Goal: Task Accomplishment & Management: Manage account settings

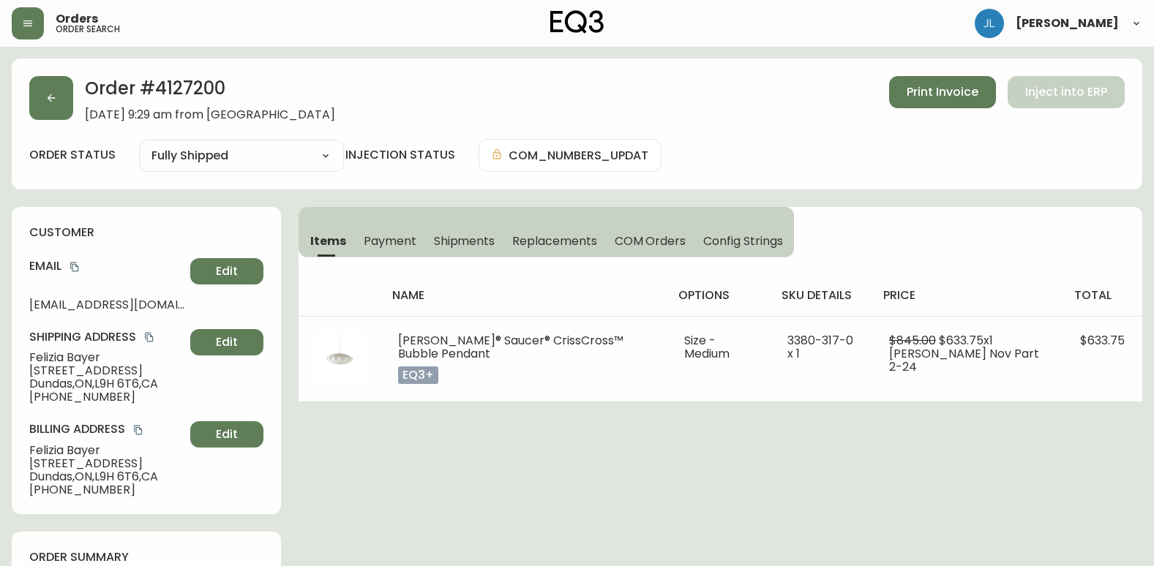
select select "FULLY_SHIPPED"
click at [70, 113] on button "button" at bounding box center [51, 98] width 44 height 44
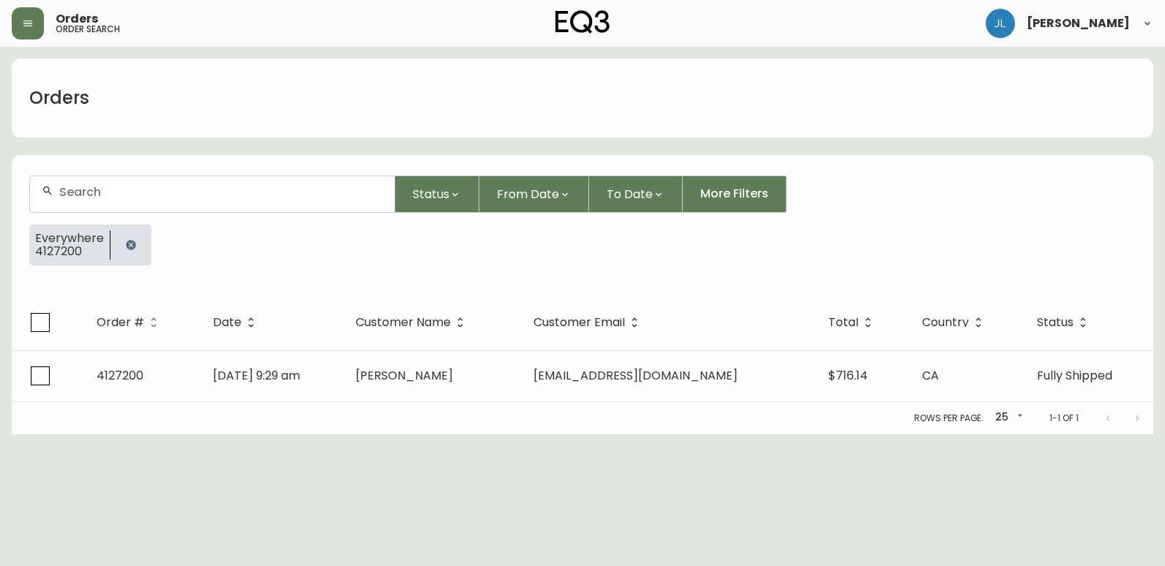
click at [132, 243] on icon "button" at bounding box center [131, 245] width 10 height 10
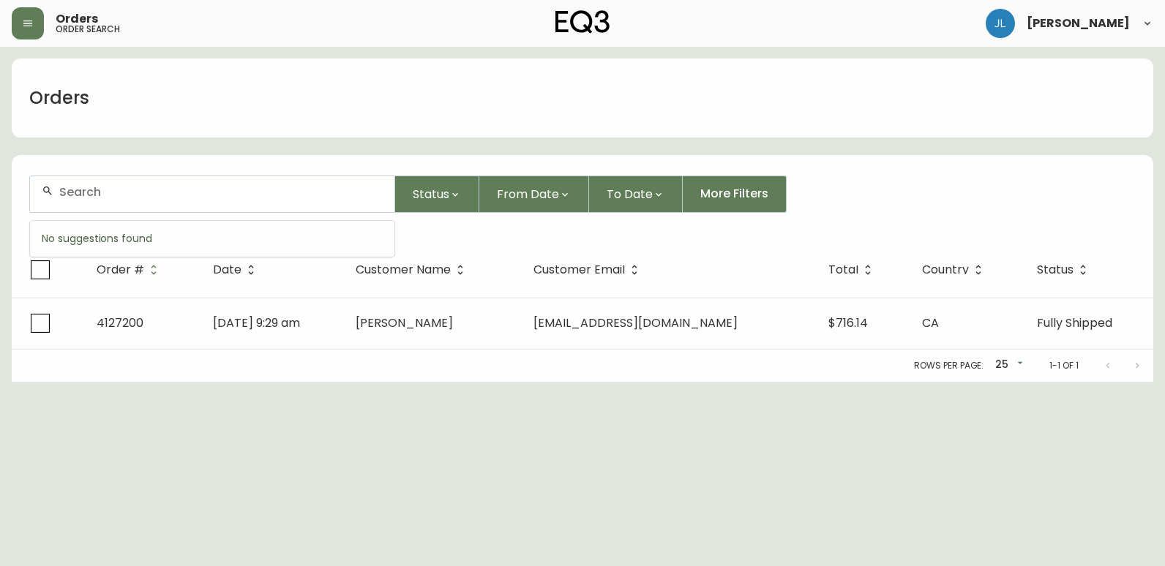
click at [154, 197] on input "text" at bounding box center [220, 192] width 323 height 14
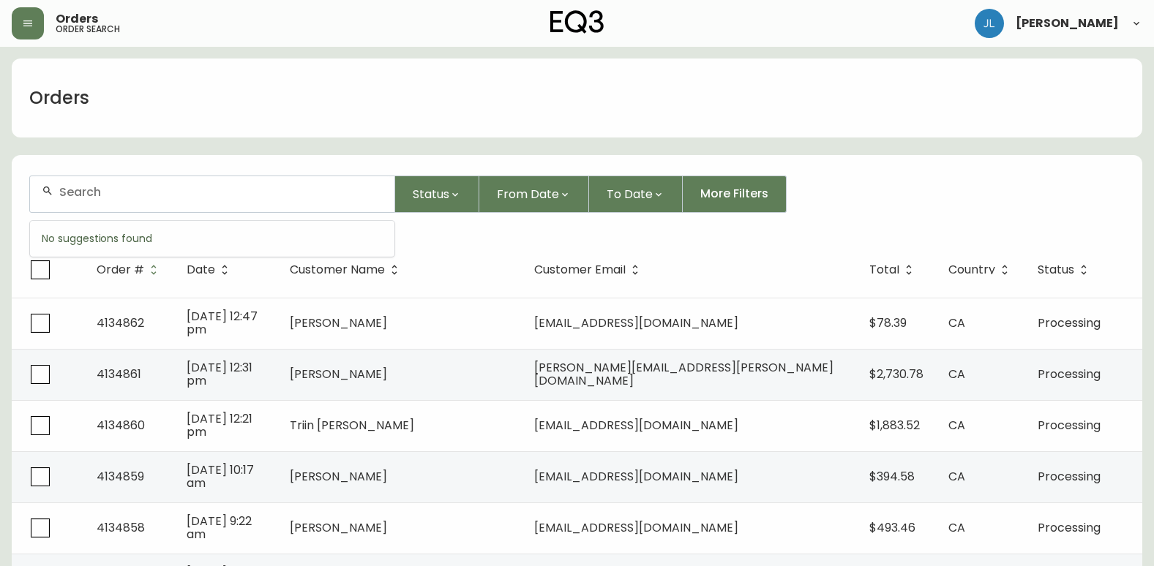
click at [330, 197] on input "text" at bounding box center [220, 192] width 323 height 14
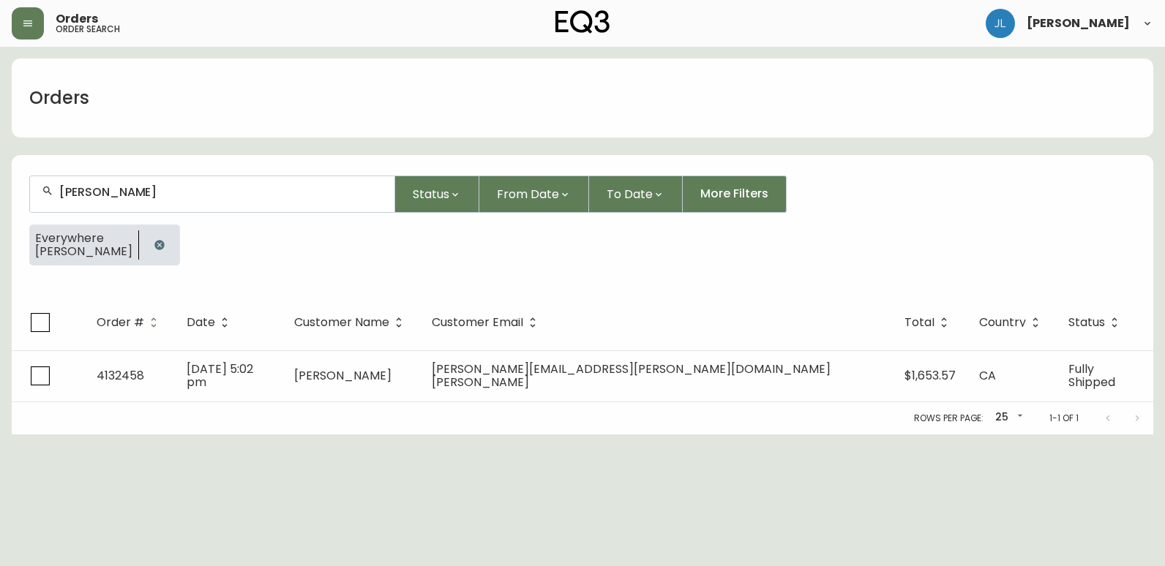
type input "[PERSON_NAME]"
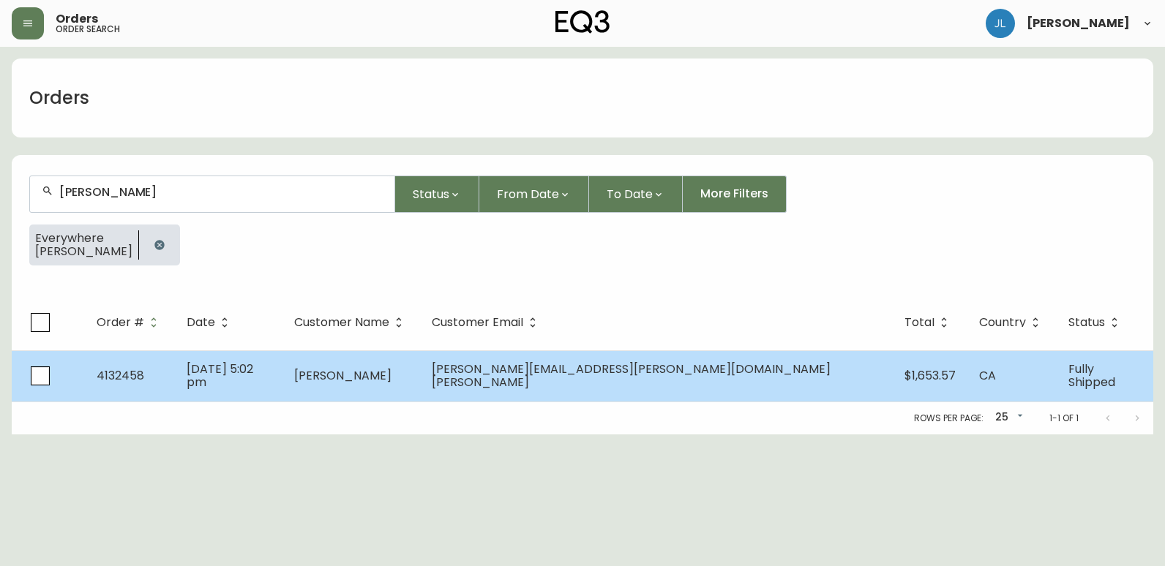
click at [282, 394] on td "[DATE] 5:02 pm" at bounding box center [229, 376] width 108 height 51
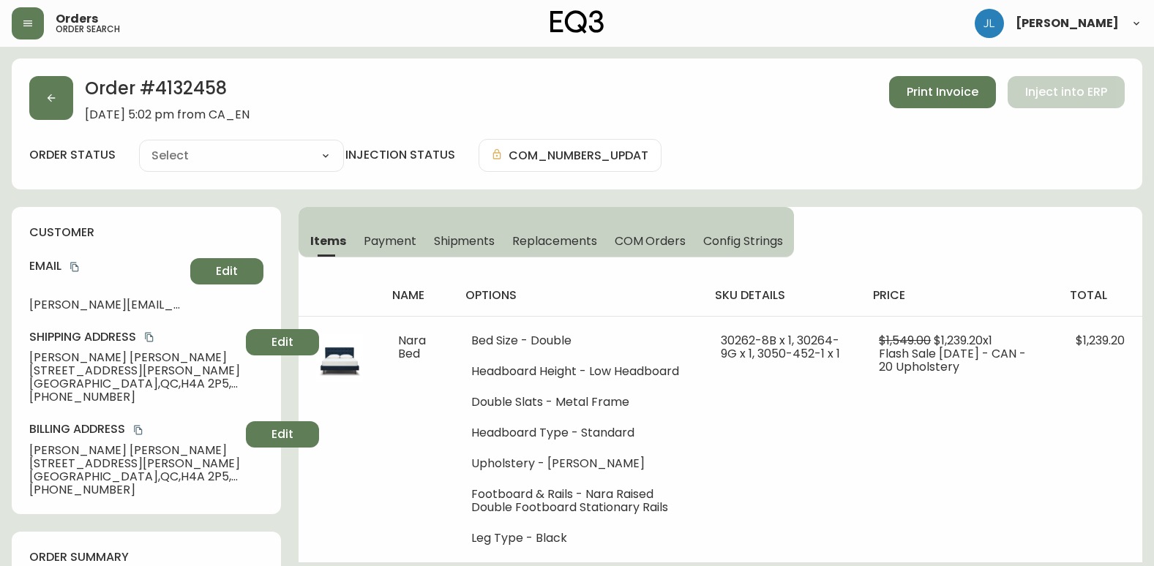
type input "Fully Shipped"
select select "FULLY_SHIPPED"
click at [59, 89] on button "button" at bounding box center [51, 98] width 44 height 44
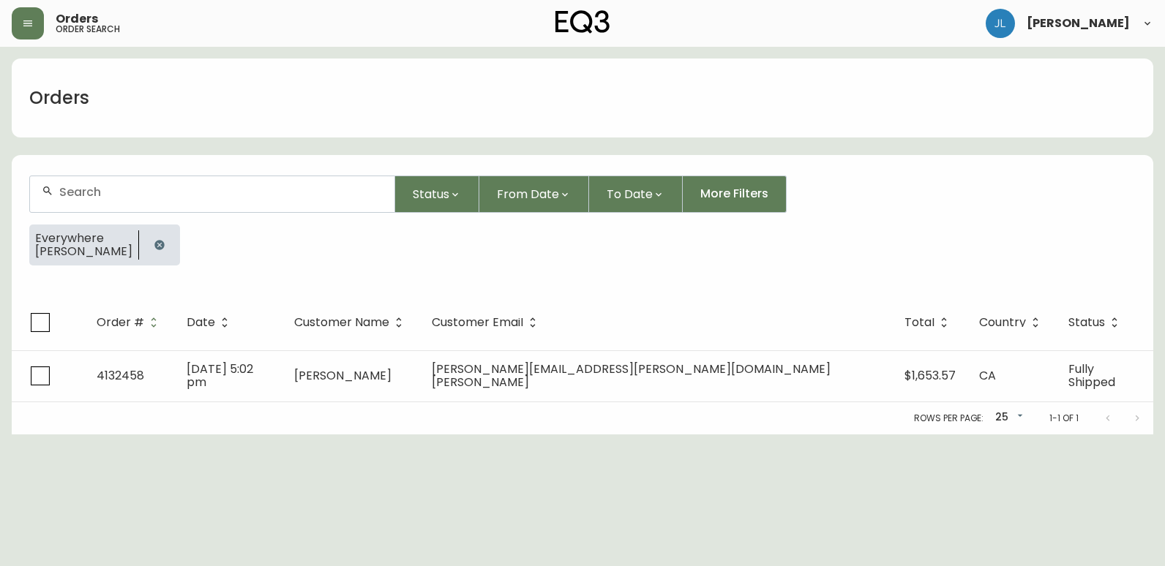
click at [155, 249] on icon "button" at bounding box center [159, 245] width 10 height 10
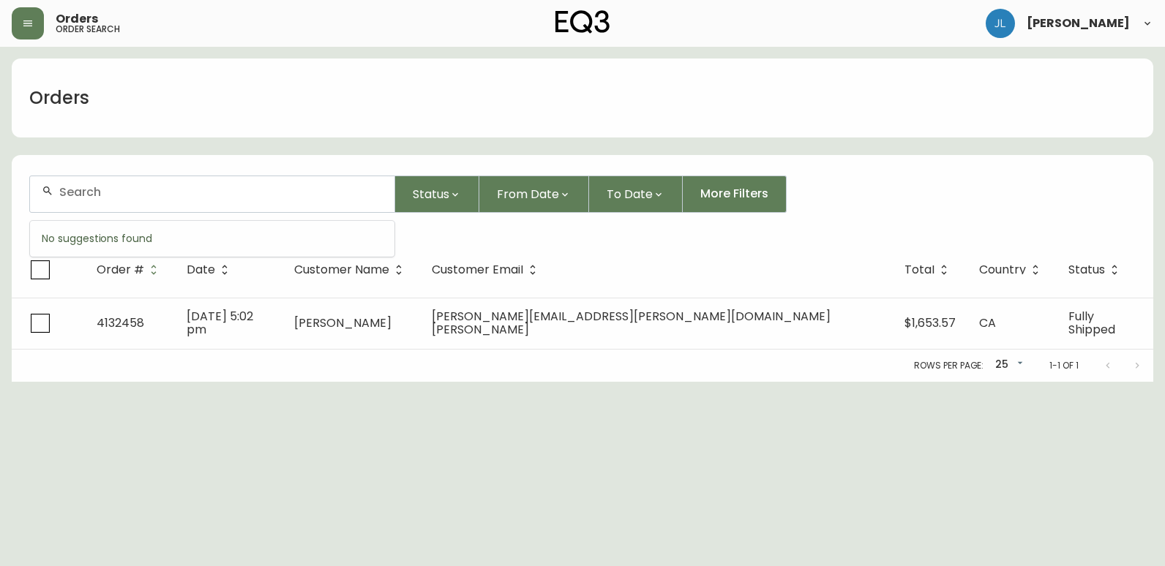
click at [160, 192] on input "text" at bounding box center [220, 192] width 323 height 14
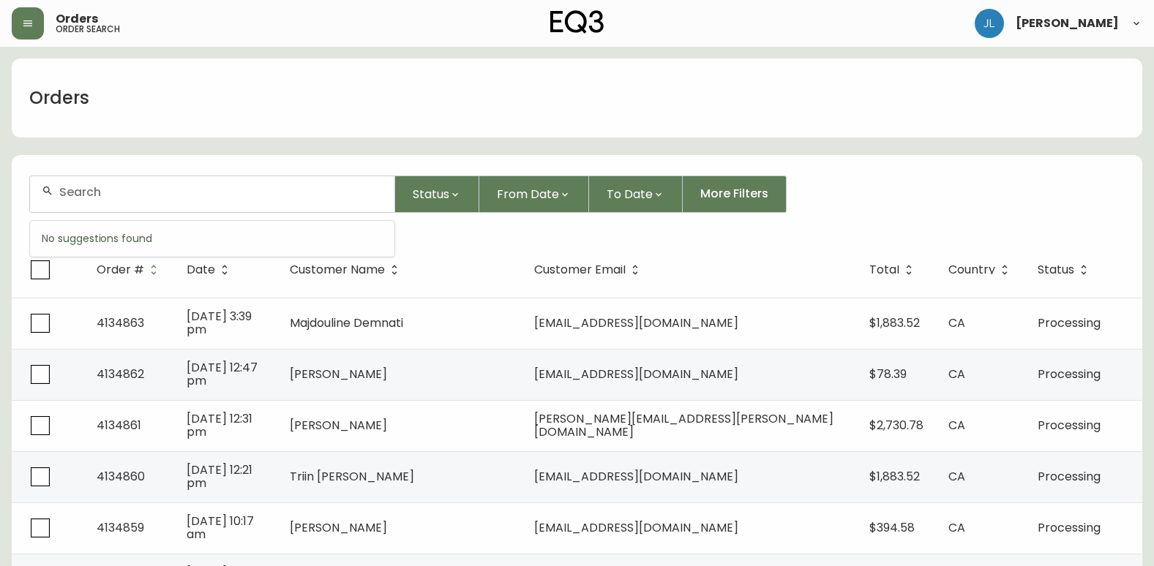
paste input "4134798"
type input "4134798"
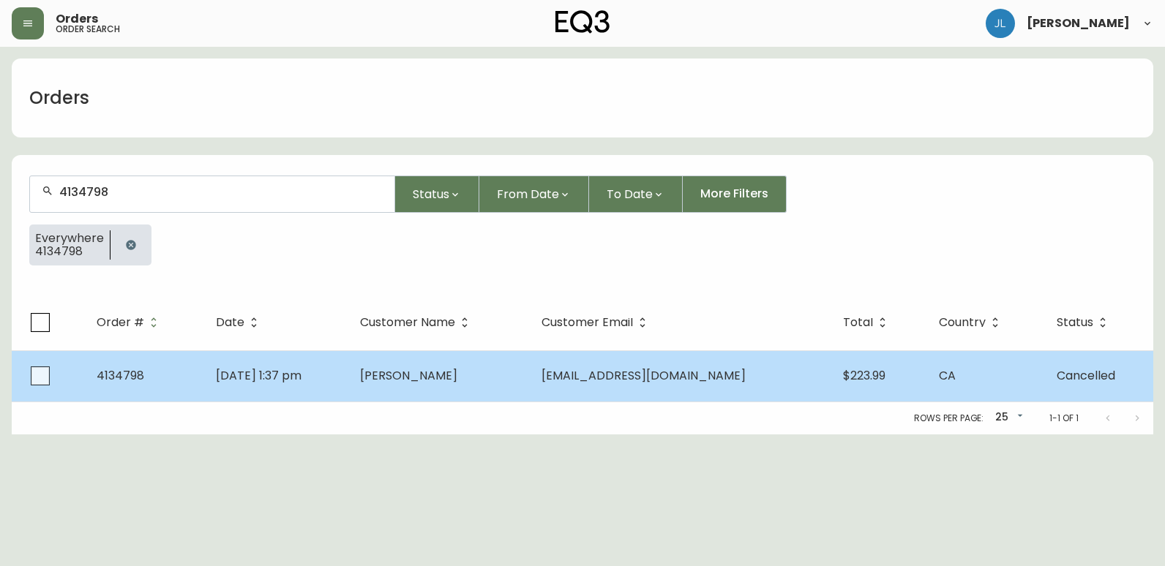
click at [348, 367] on td "[DATE] 1:37 pm" at bounding box center [276, 376] width 144 height 51
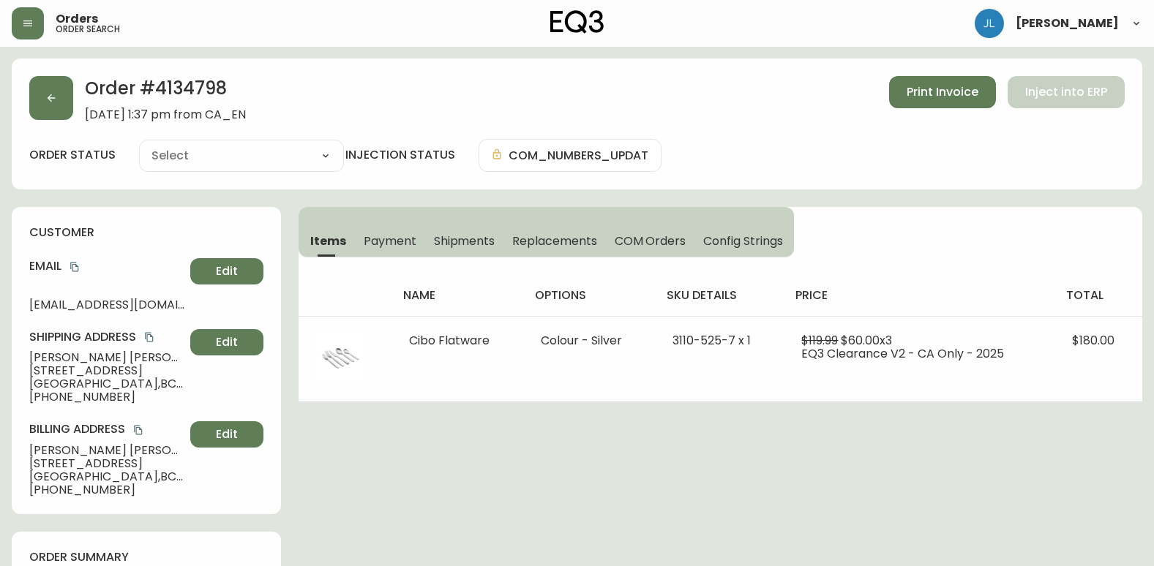
type input "Cancelled"
select select "CANCELLED"
drag, startPoint x: 155, startPoint y: 91, endPoint x: 232, endPoint y: 81, distance: 77.5
click at [232, 81] on h2 "Order # 4134798" at bounding box center [165, 92] width 161 height 32
click at [378, 242] on span "Payment" at bounding box center [390, 240] width 53 height 15
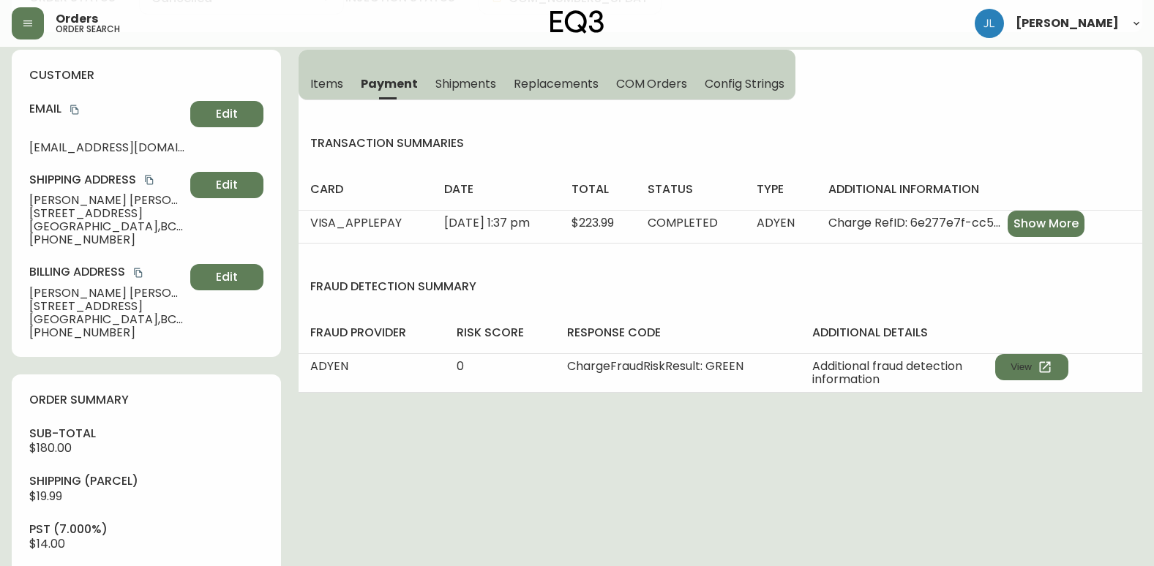
scroll to position [512, 0]
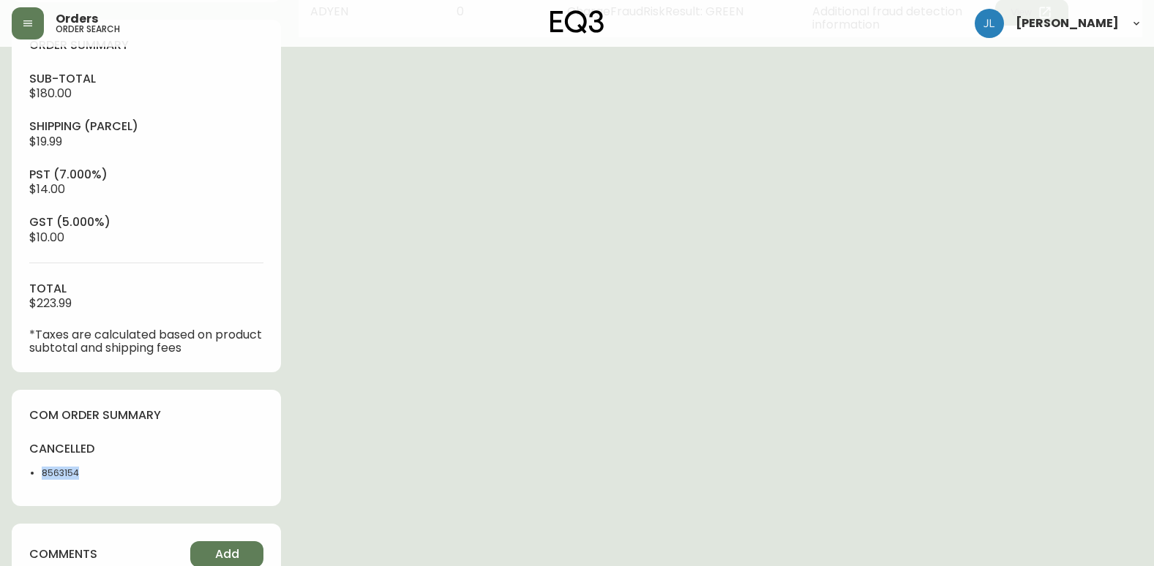
drag, startPoint x: 51, startPoint y: 474, endPoint x: 36, endPoint y: 473, distance: 15.4
click at [36, 473] on ul "8563154" at bounding box center [83, 473] width 108 height 13
click at [399, 468] on div "Order # 4134798 [DATE] 1:37 pm from CA_EN Print Invoice Inject into ERP order s…" at bounding box center [577, 270] width 1131 height 1448
drag, startPoint x: 67, startPoint y: 473, endPoint x: 20, endPoint y: 474, distance: 47.6
click at [20, 474] on div "com order summary cancelled 8563154" at bounding box center [146, 448] width 269 height 116
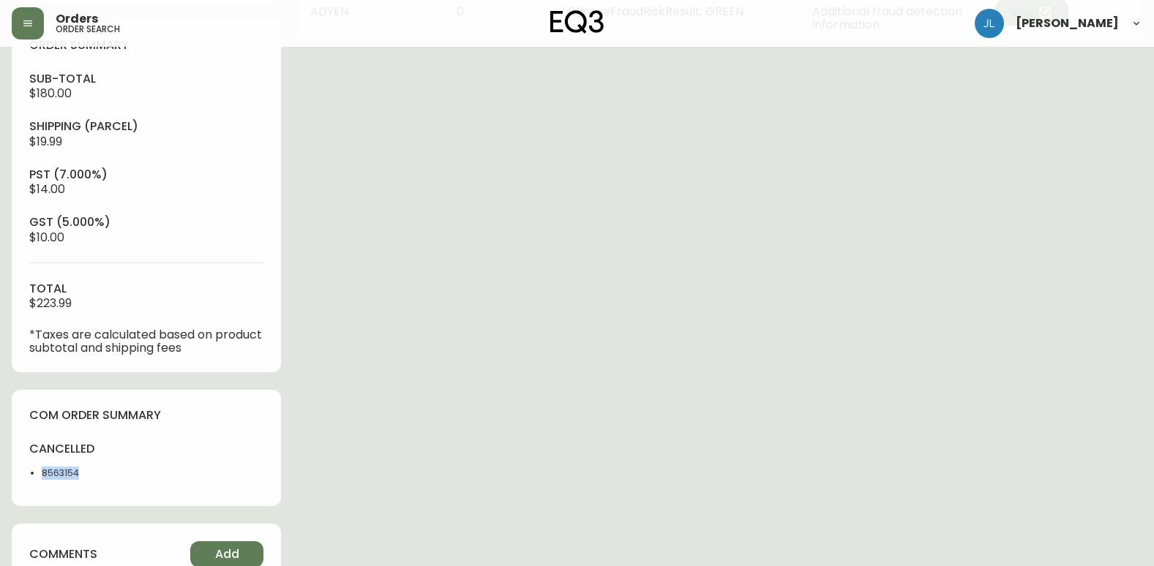
copy li "8563154"
click at [130, 467] on li "8563154" at bounding box center [90, 473] width 96 height 13
drag, startPoint x: 98, startPoint y: 471, endPoint x: 34, endPoint y: 474, distance: 63.7
click at [34, 474] on ul "8563154" at bounding box center [83, 473] width 108 height 13
copy li "8563154"
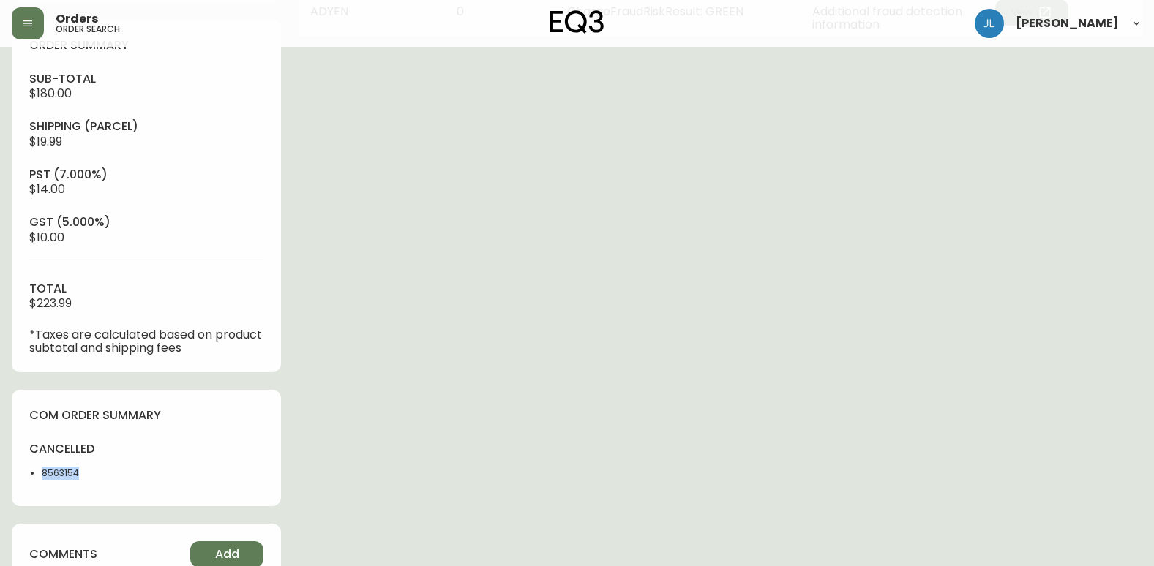
click at [200, 77] on h4 "sub-total" at bounding box center [146, 79] width 234 height 16
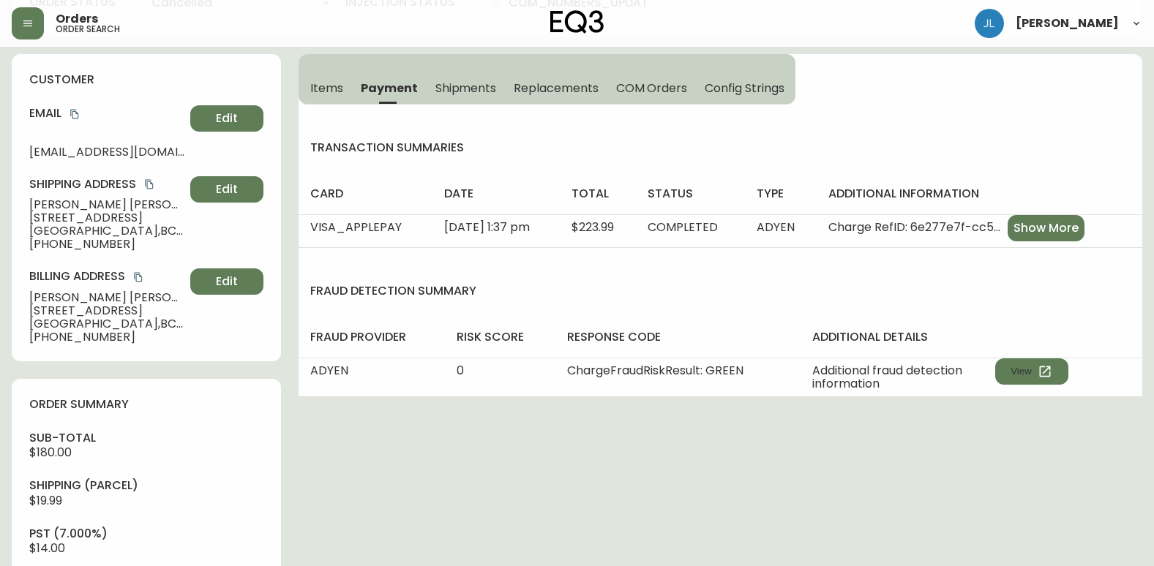
scroll to position [0, 0]
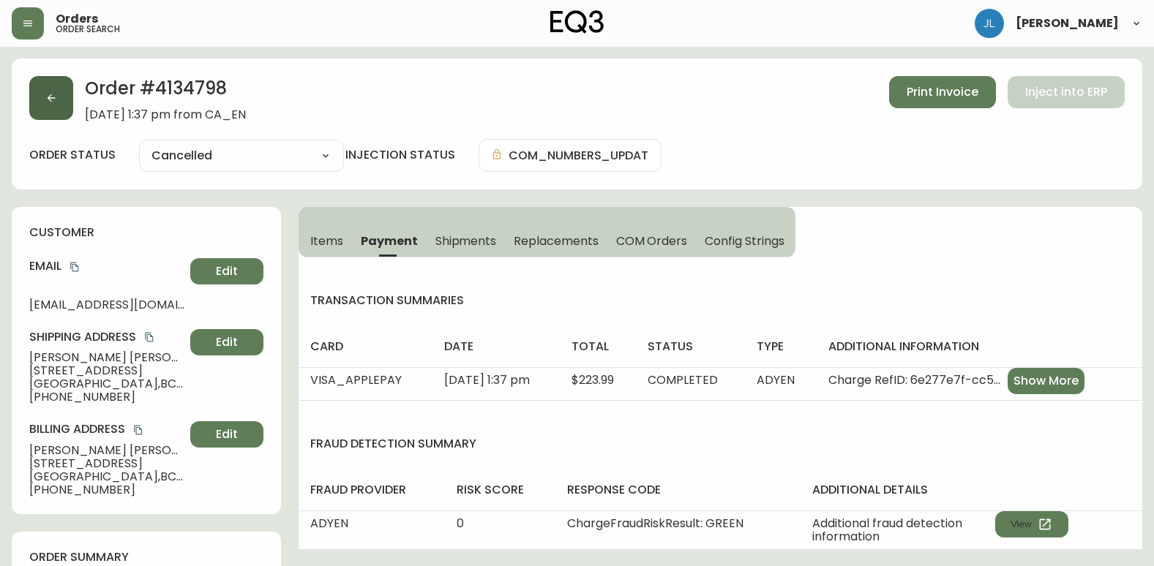
click at [43, 90] on button "button" at bounding box center [51, 98] width 44 height 44
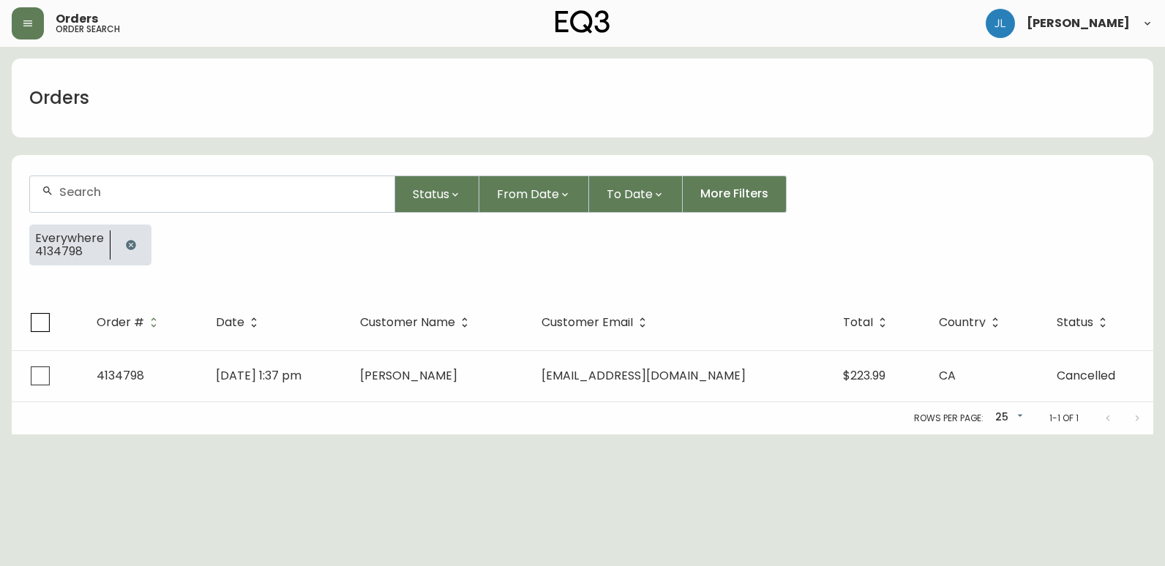
click at [131, 248] on icon "button" at bounding box center [131, 245] width 10 height 10
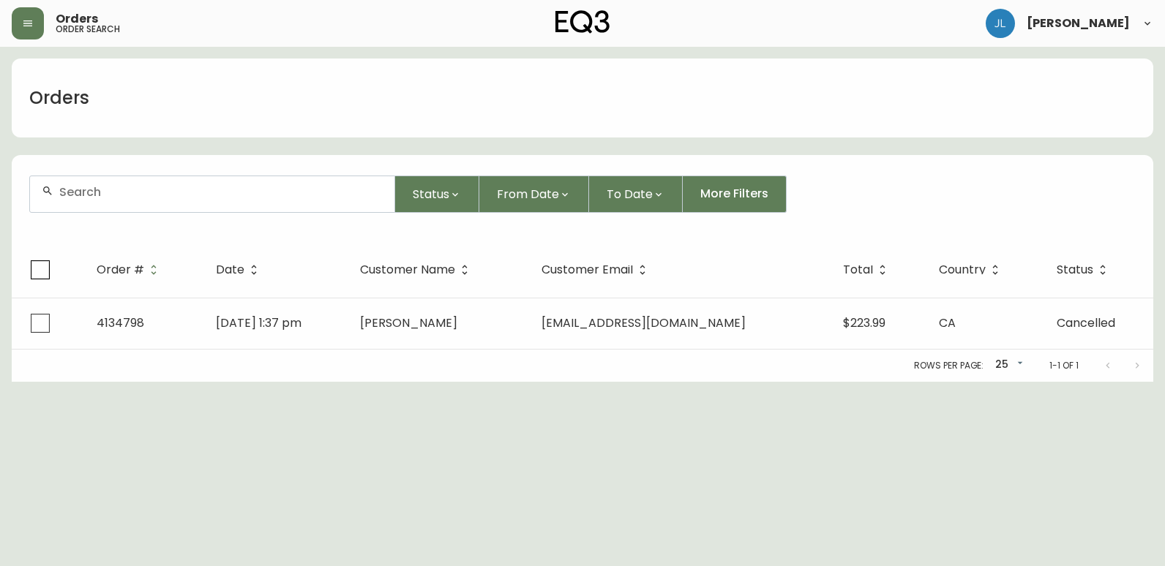
click at [152, 193] on input "text" at bounding box center [220, 192] width 323 height 14
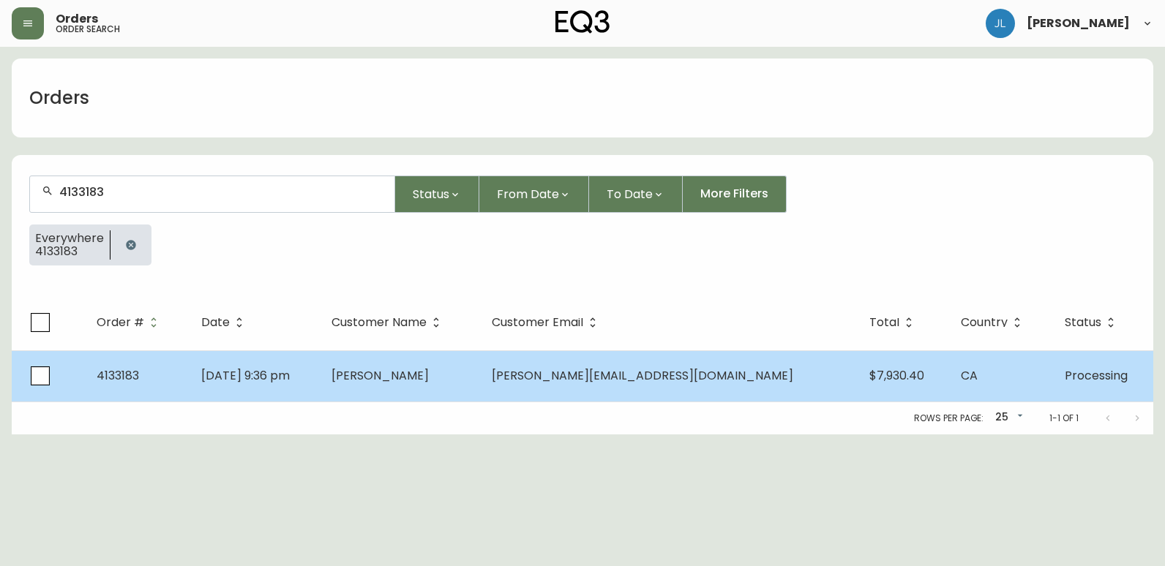
type input "4133183"
click at [320, 390] on td "[DATE] 9:36 pm" at bounding box center [255, 376] width 130 height 51
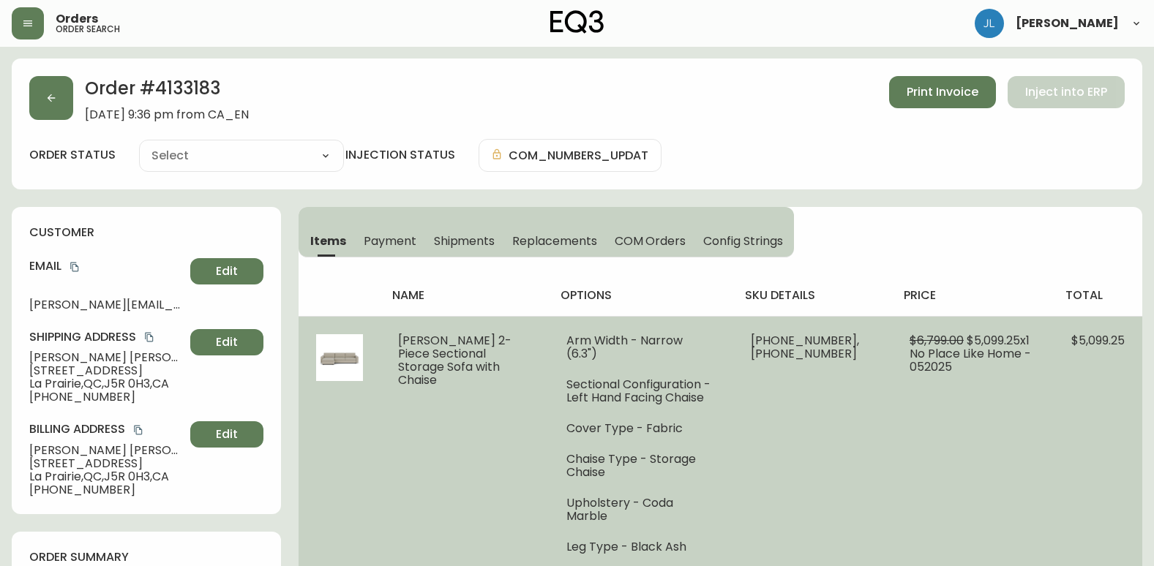
type input "Processing"
select select "PROCESSING"
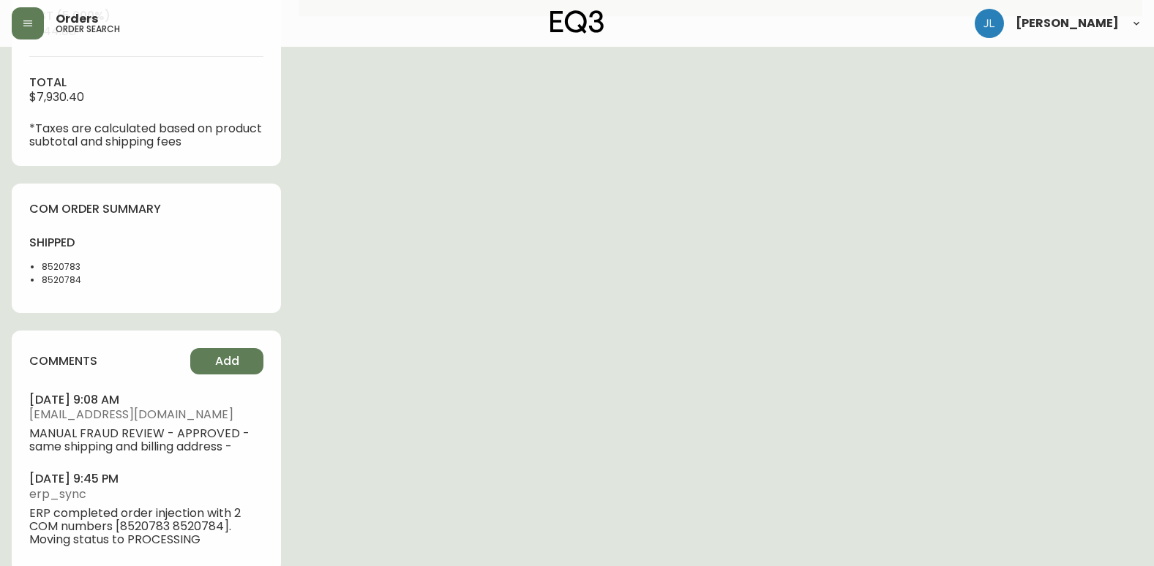
scroll to position [732, 0]
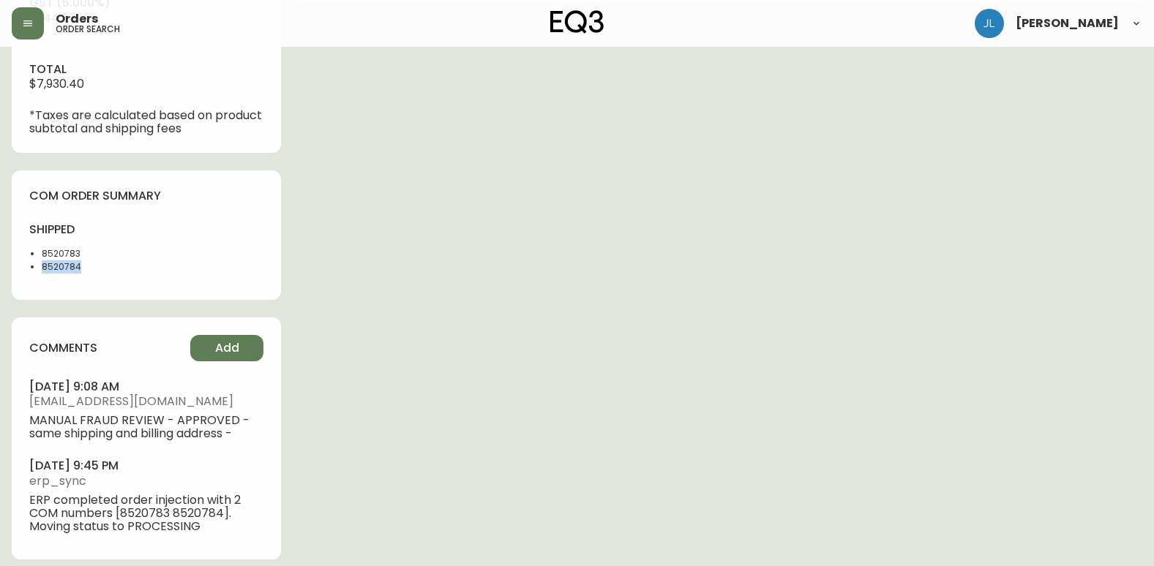
drag, startPoint x: 59, startPoint y: 269, endPoint x: 42, endPoint y: 269, distance: 16.1
click at [42, 269] on li "8520784" at bounding box center [90, 267] width 96 height 13
copy li "8520784"
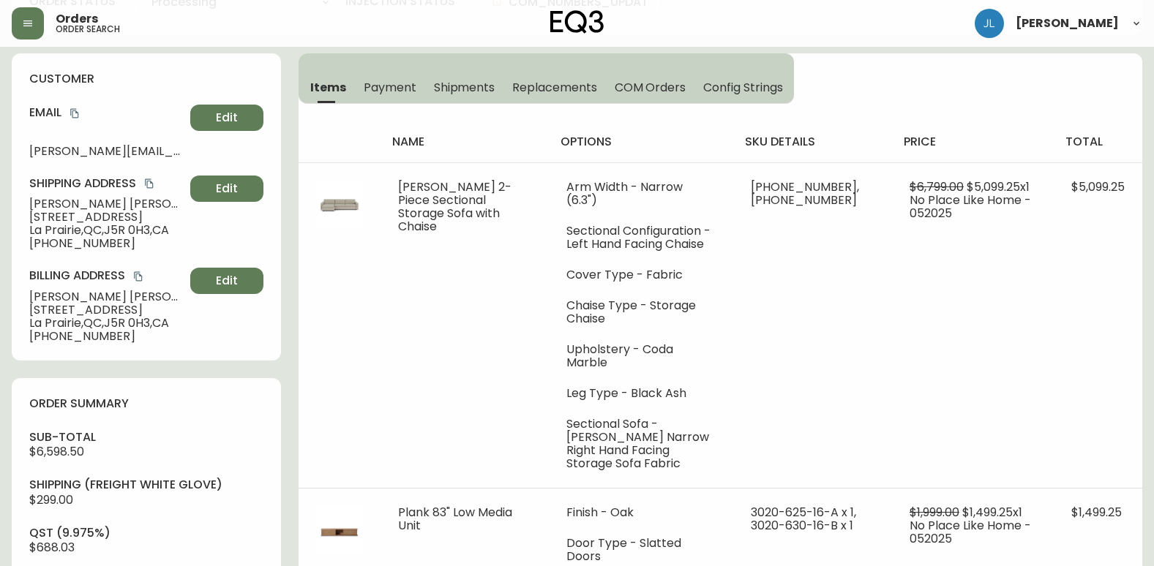
scroll to position [0, 0]
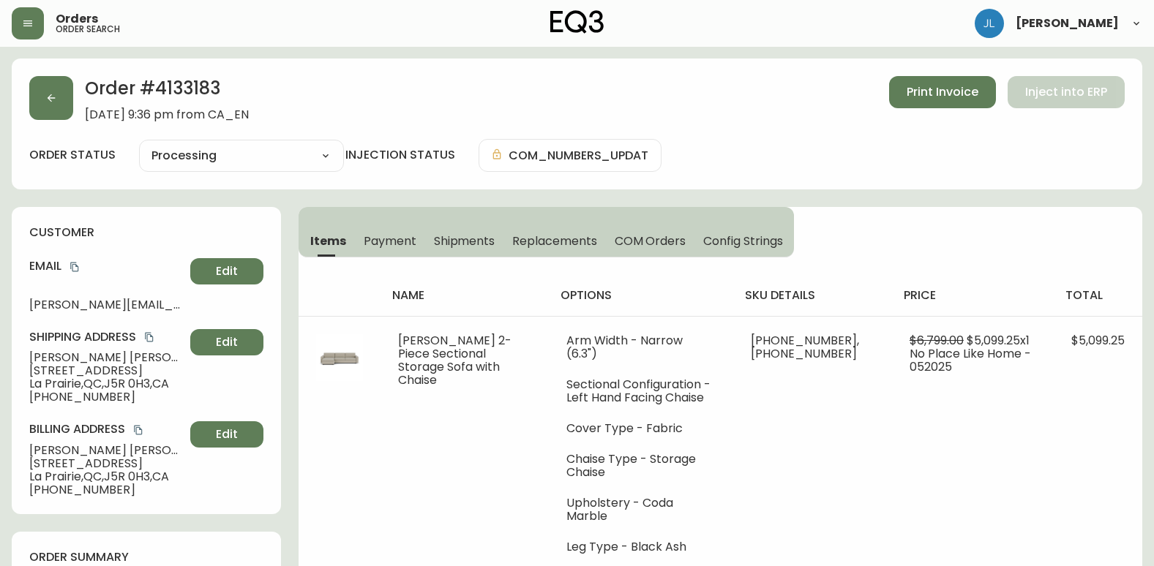
click at [469, 238] on span "Shipments" at bounding box center [464, 240] width 61 height 15
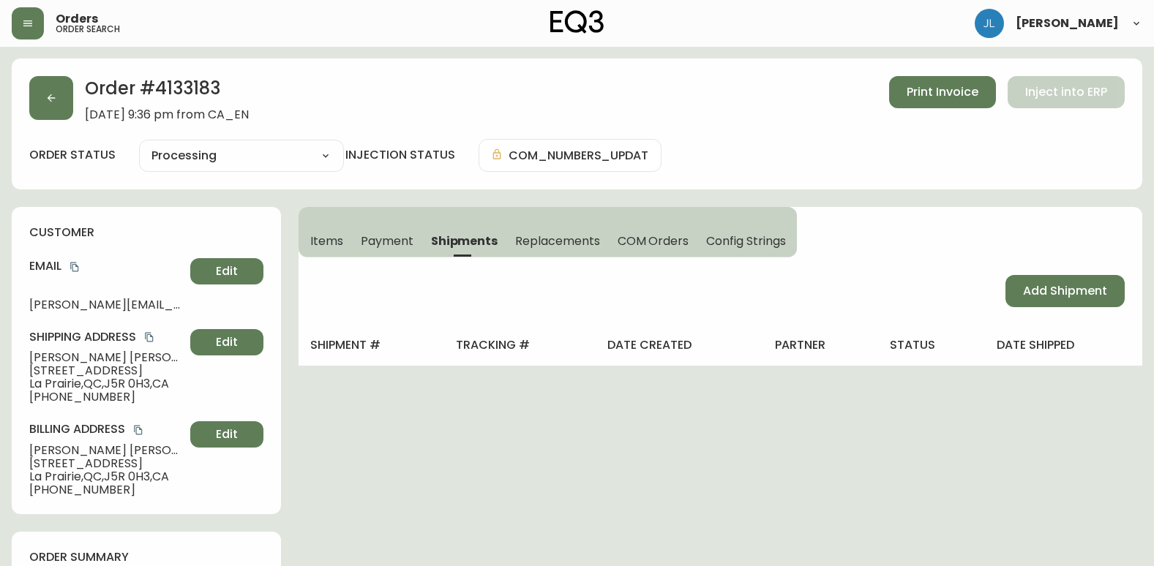
click at [323, 246] on span "Items" at bounding box center [326, 240] width 33 height 15
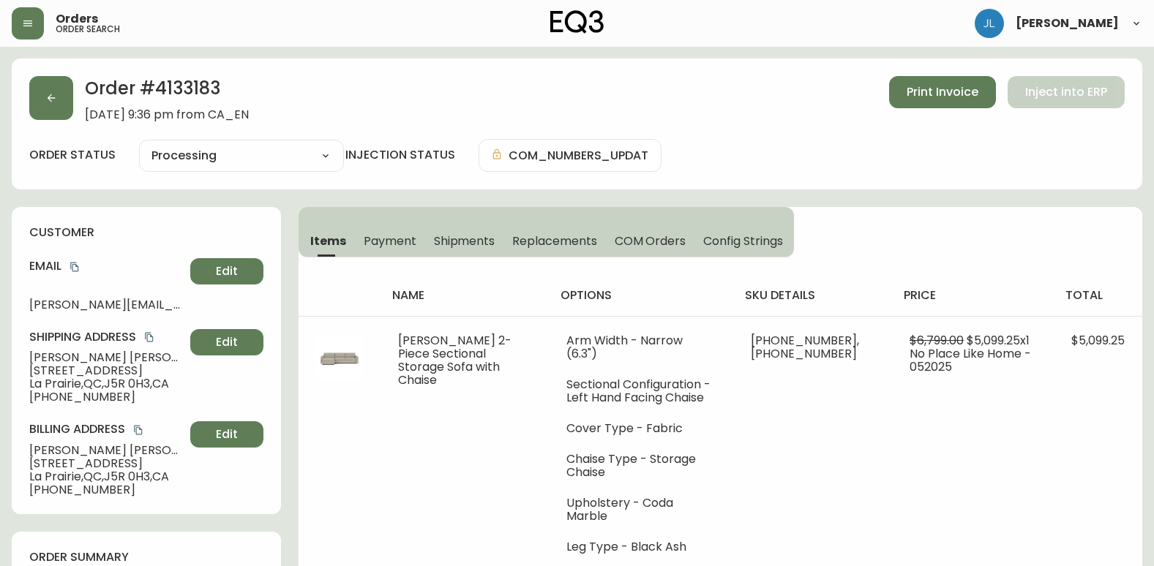
click at [533, 239] on span "Replacements" at bounding box center [554, 240] width 84 height 15
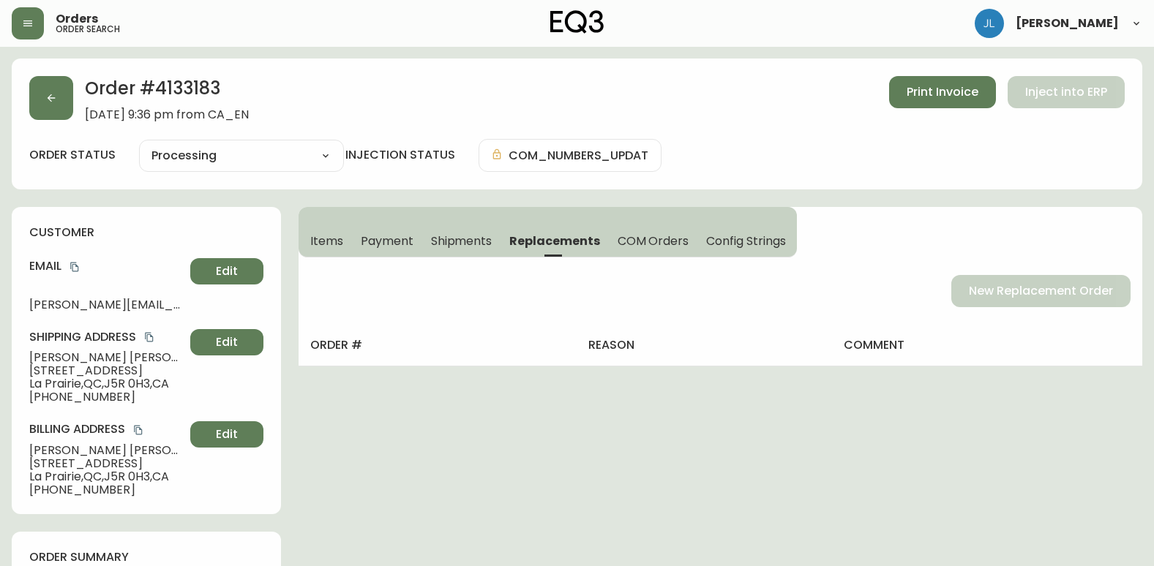
click at [434, 239] on span "Shipments" at bounding box center [461, 240] width 61 height 15
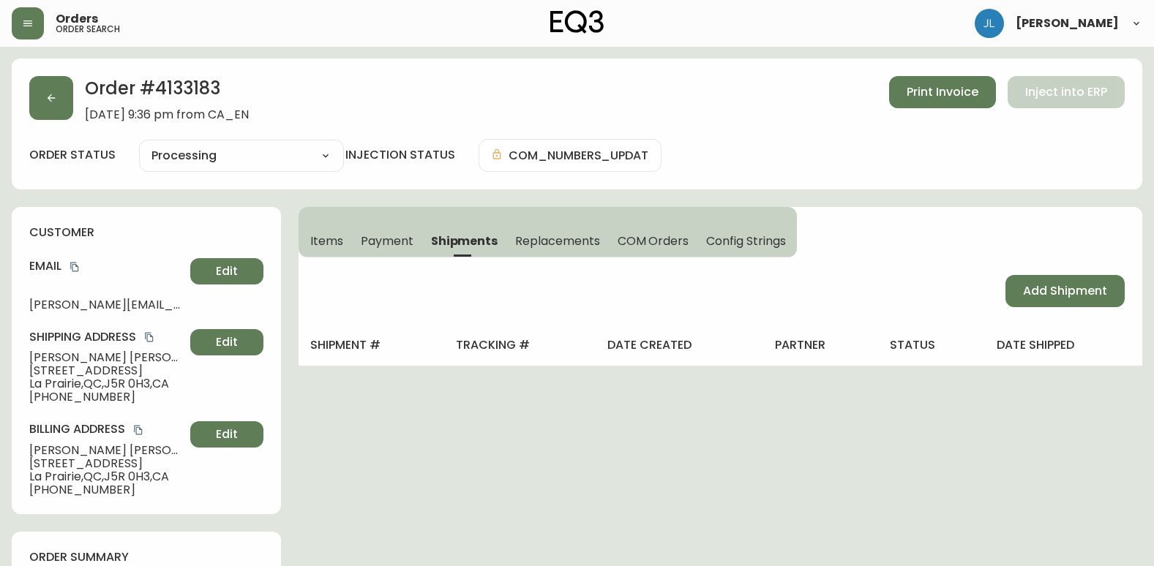
click at [402, 239] on span "Payment" at bounding box center [387, 240] width 53 height 15
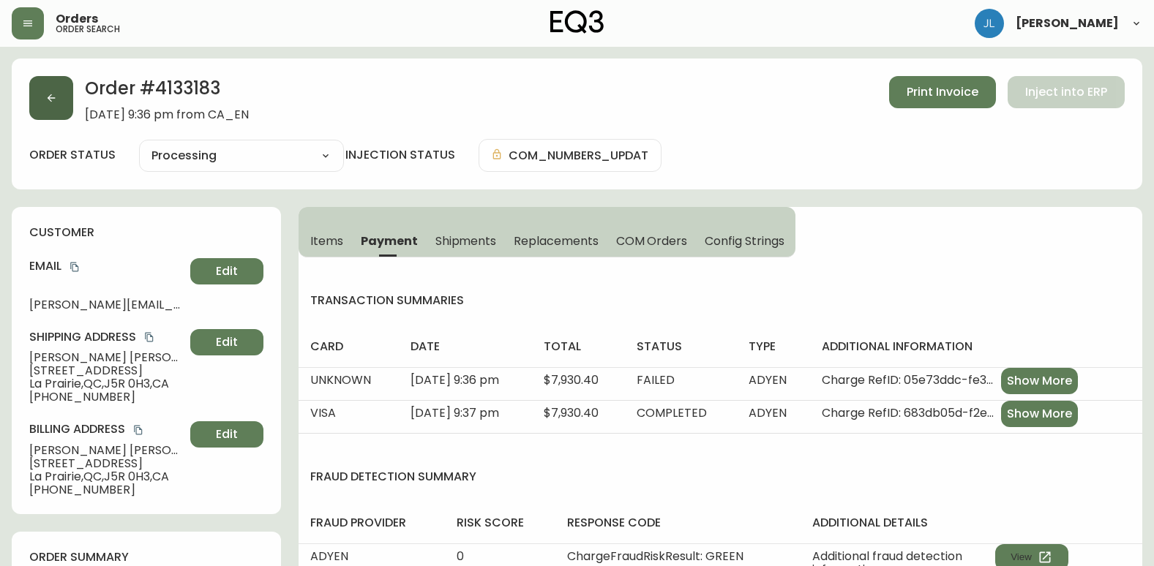
click at [58, 97] on button "button" at bounding box center [51, 98] width 44 height 44
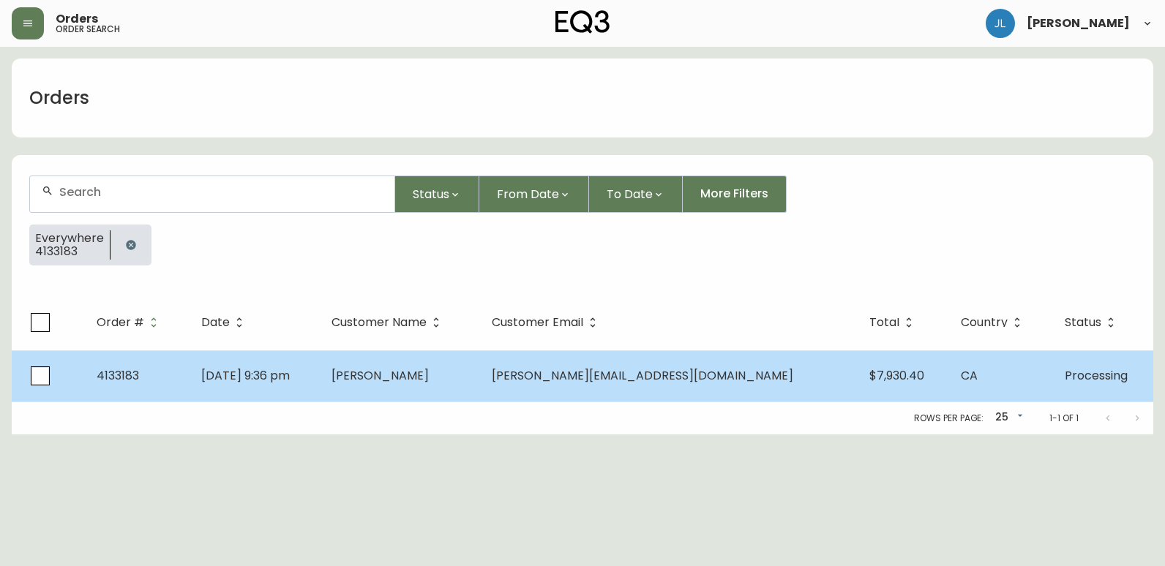
click at [320, 378] on td "[DATE] 9:36 pm" at bounding box center [255, 376] width 130 height 51
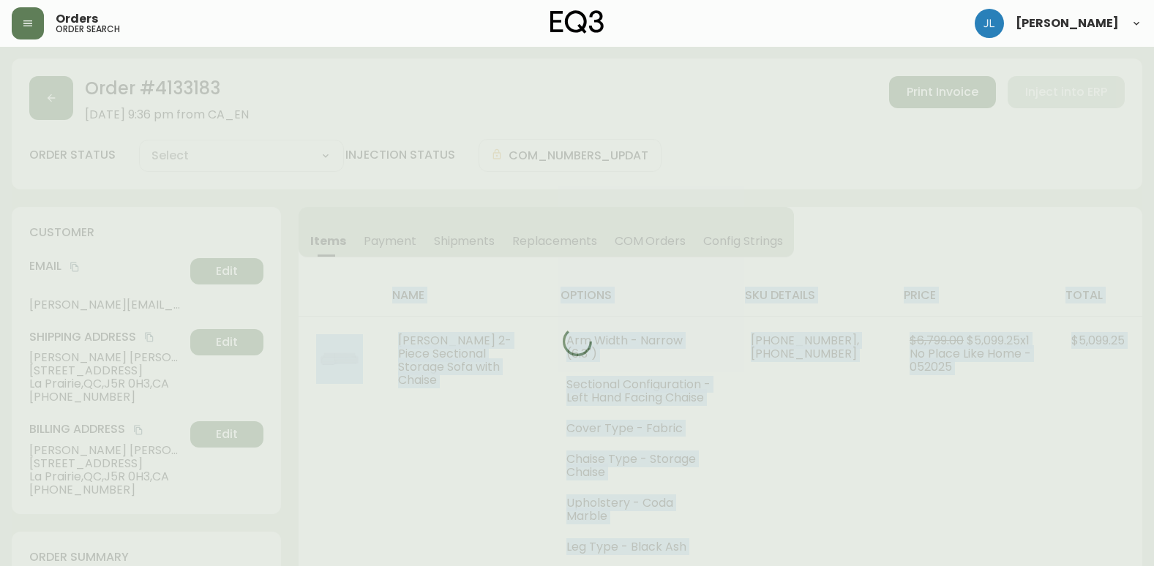
click at [367, 378] on div at bounding box center [577, 342] width 1131 height 566
type input "Processing"
select select "PROCESSING"
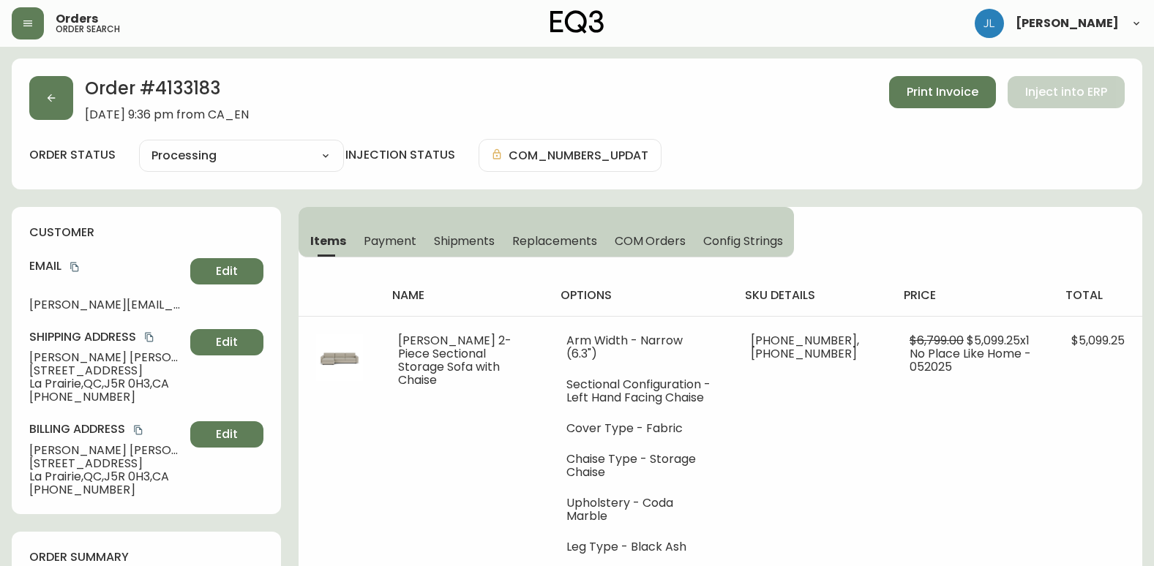
click at [691, 121] on div "Order # 4133183 [DATE] 9:36 pm from CA_EN Print Invoice Inject into ERP order s…" at bounding box center [577, 124] width 1131 height 131
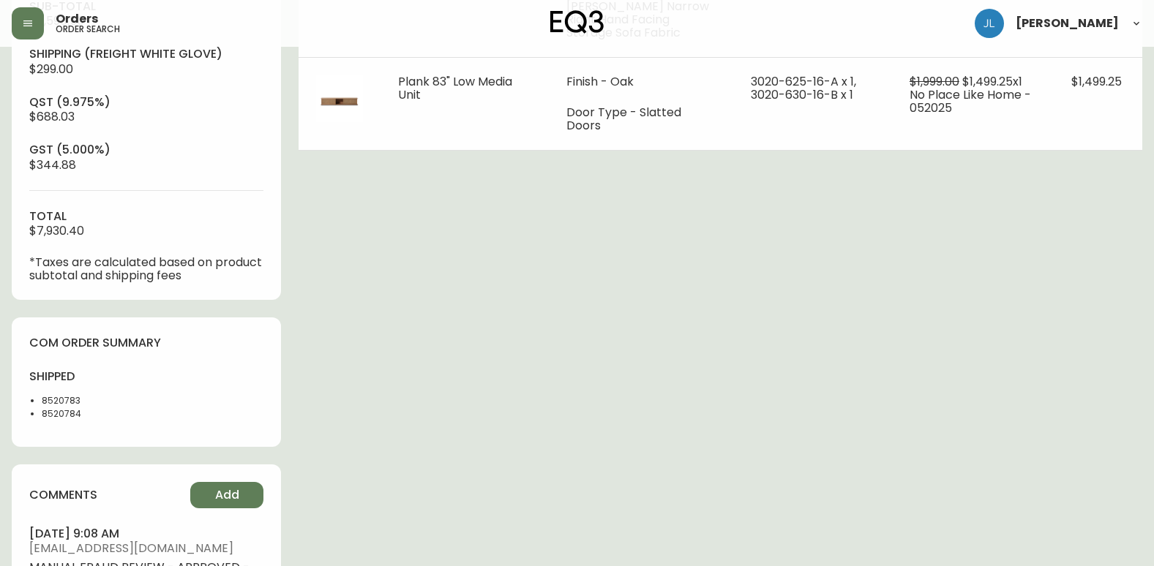
scroll to position [585, 0]
click at [85, 400] on div "shipped 8520783 8520784" at bounding box center [83, 398] width 108 height 60
drag, startPoint x: 81, startPoint y: 400, endPoint x: 41, endPoint y: 396, distance: 39.8
click at [41, 396] on ul "8520783 8520784" at bounding box center [83, 407] width 108 height 26
copy li "8520783"
